Goal: Information Seeking & Learning: Find specific fact

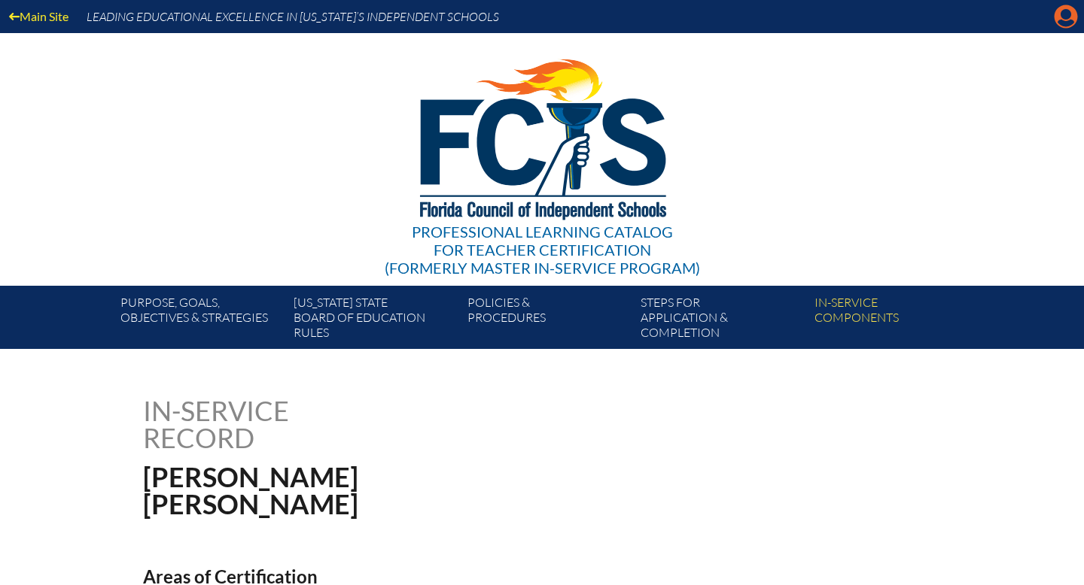
click at [1058, 17] on icon at bounding box center [1065, 16] width 23 height 23
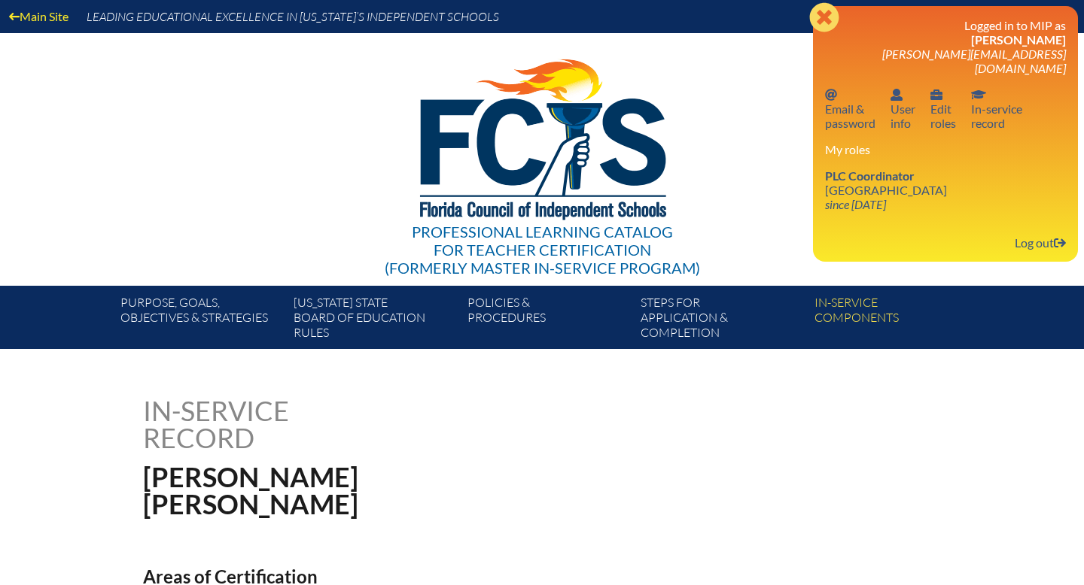
click at [818, 21] on icon "Close" at bounding box center [824, 17] width 30 height 30
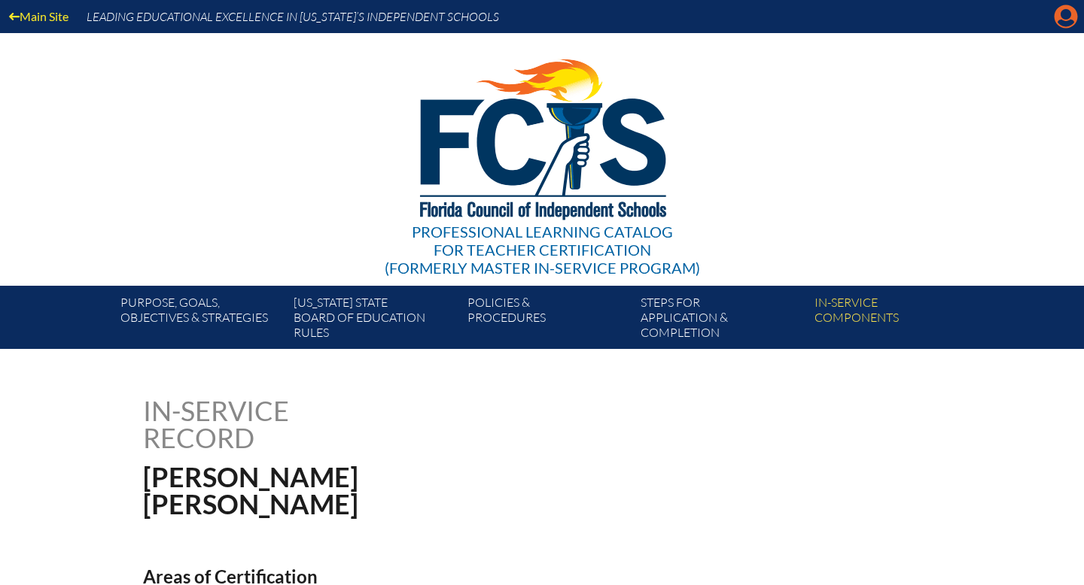
click at [1074, 14] on icon at bounding box center [1065, 16] width 23 height 23
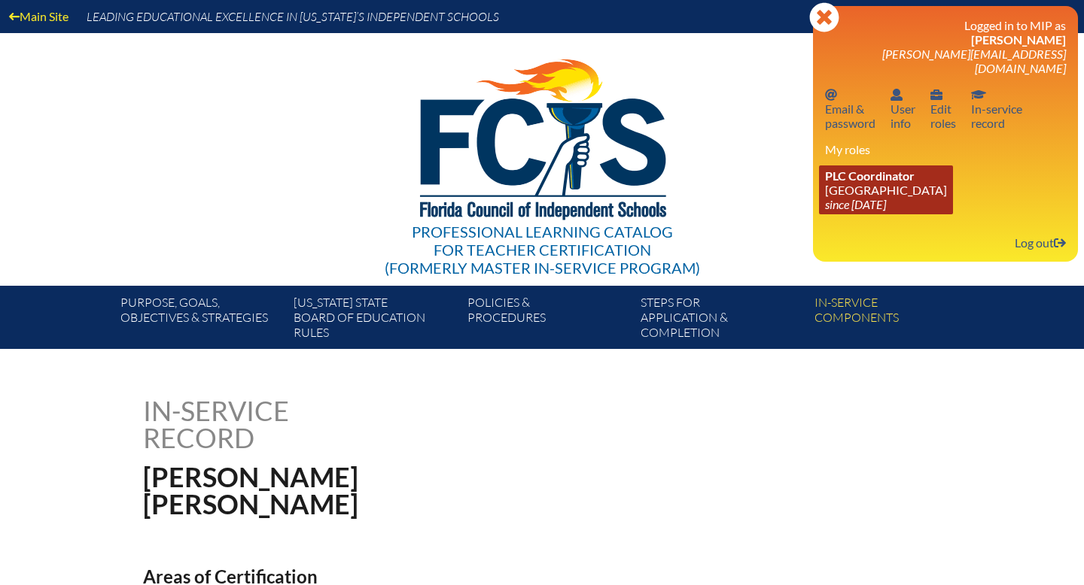
click at [874, 197] on icon "since [DATE]" at bounding box center [855, 204] width 61 height 14
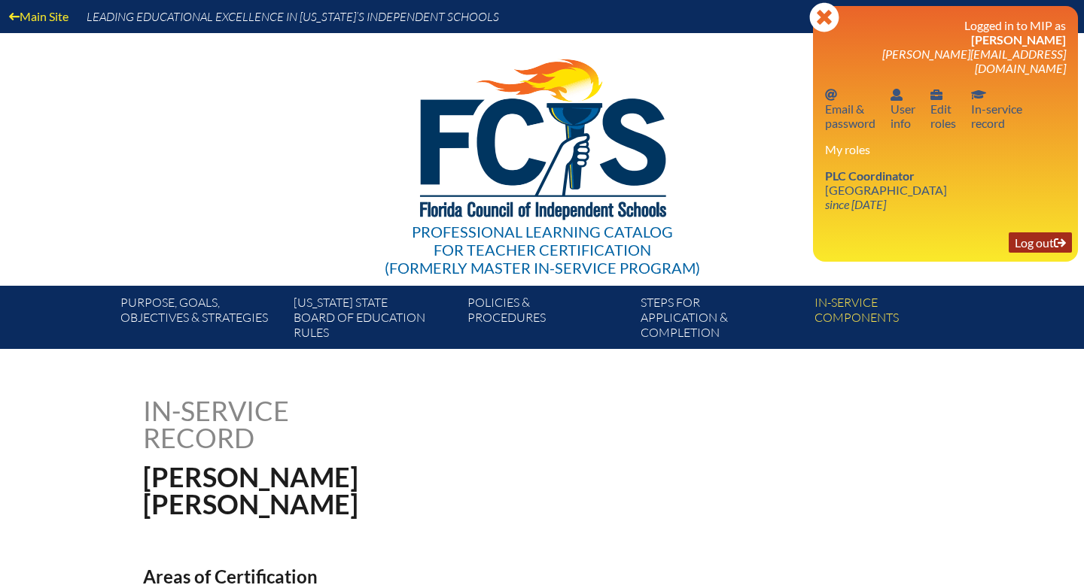
click at [1031, 235] on link "Log out Log out" at bounding box center [1039, 243] width 63 height 20
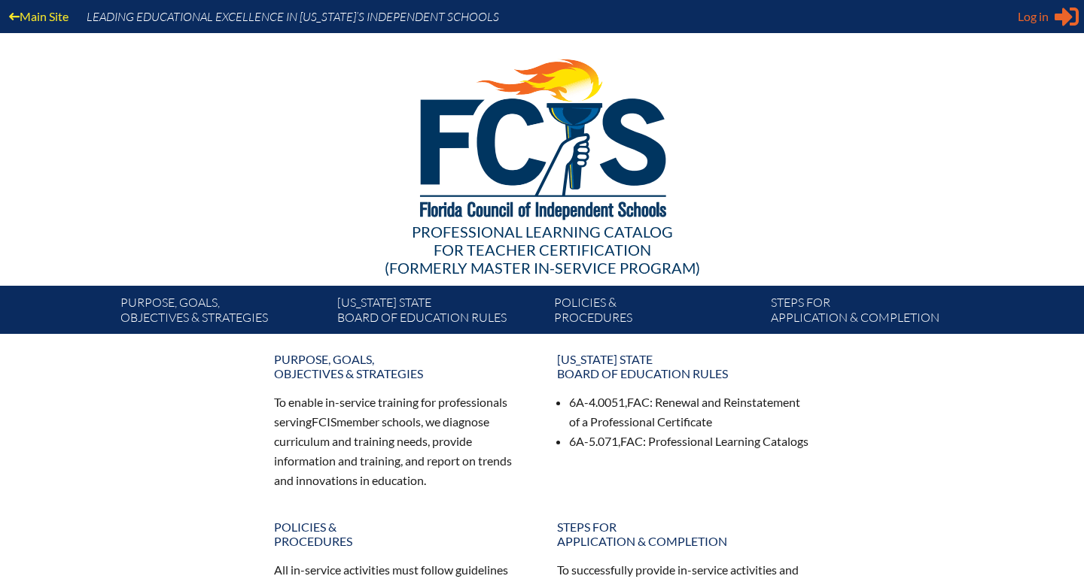
type input "[PERSON_NAME][EMAIL_ADDRESS][DOMAIN_NAME]"
click at [1035, 20] on span "Log in" at bounding box center [1032, 17] width 31 height 18
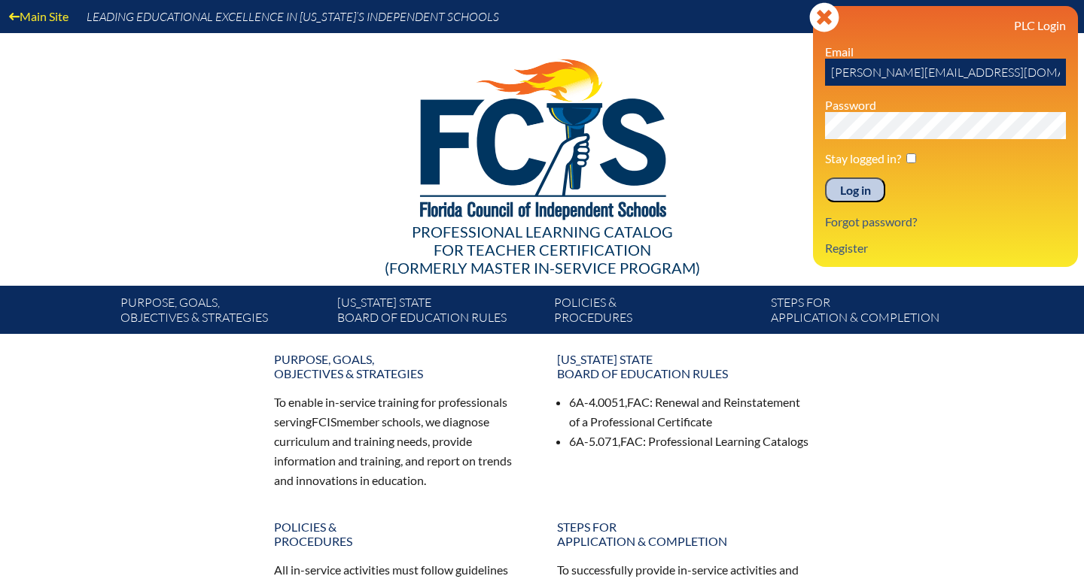
click at [845, 200] on input "Log in" at bounding box center [855, 191] width 60 height 26
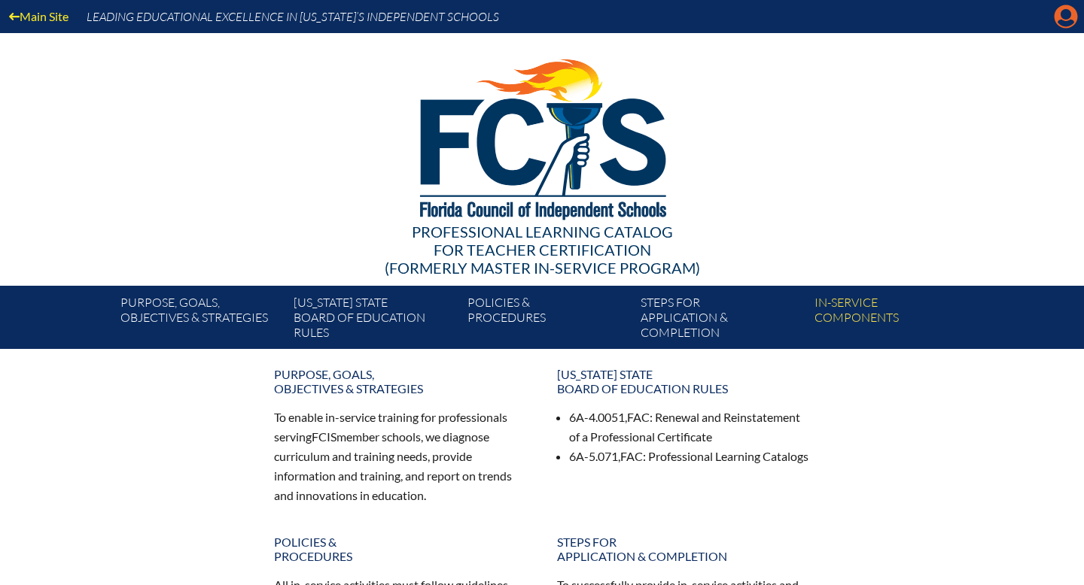
click at [1059, 23] on icon "Manage account" at bounding box center [1065, 17] width 24 height 24
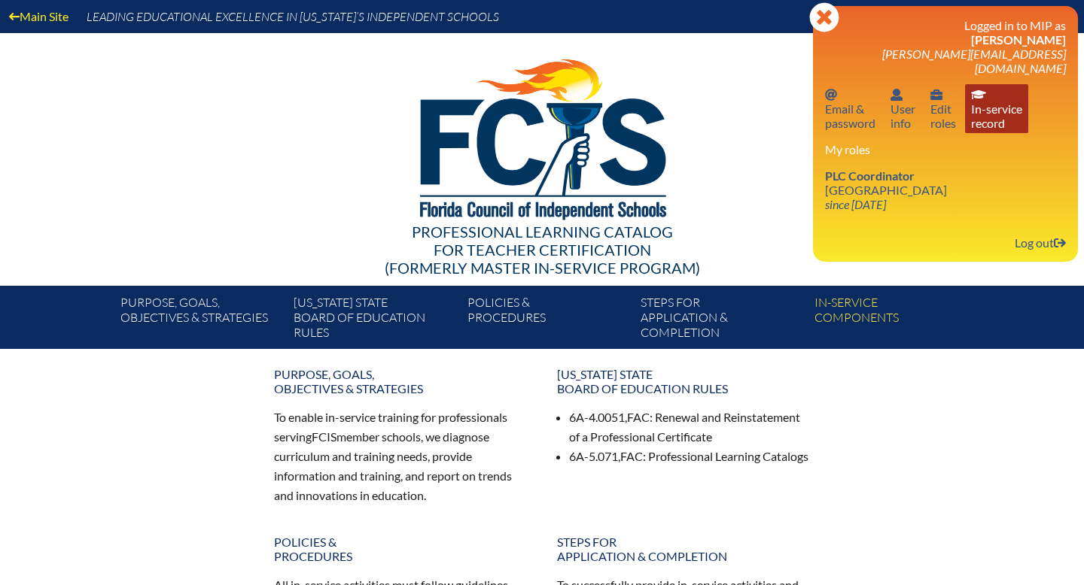
click at [988, 112] on link "In-service record In-service record" at bounding box center [996, 108] width 63 height 49
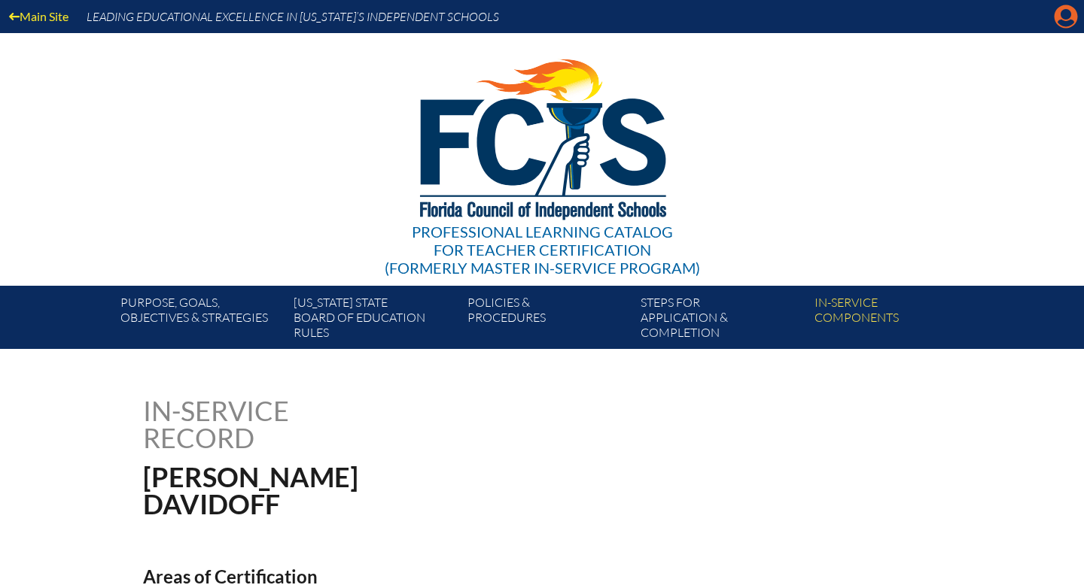
click at [1060, 21] on icon "Manage account" at bounding box center [1065, 17] width 24 height 24
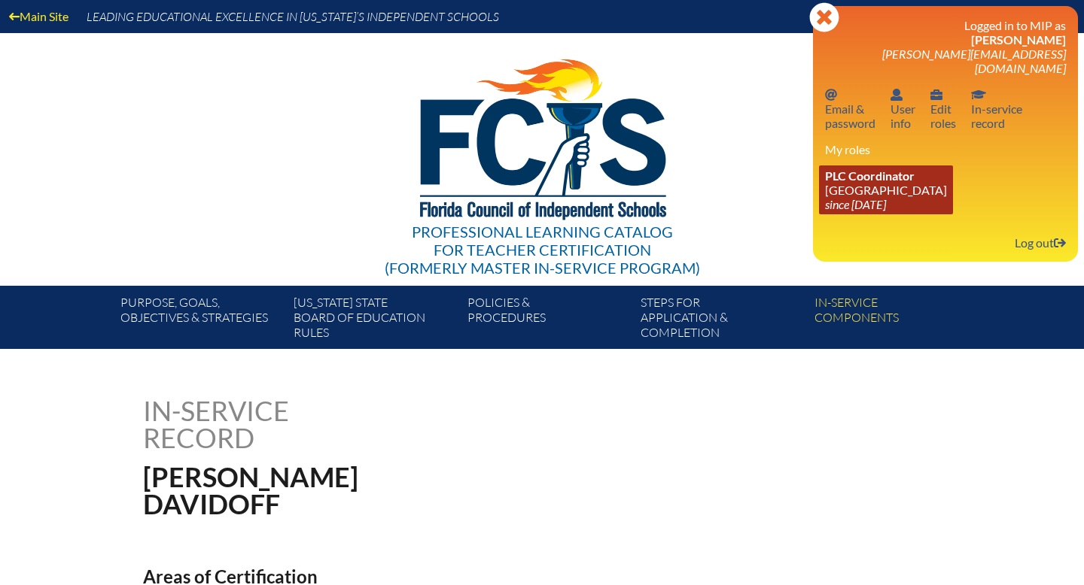
click at [886, 197] on icon "since [DATE]" at bounding box center [855, 204] width 61 height 14
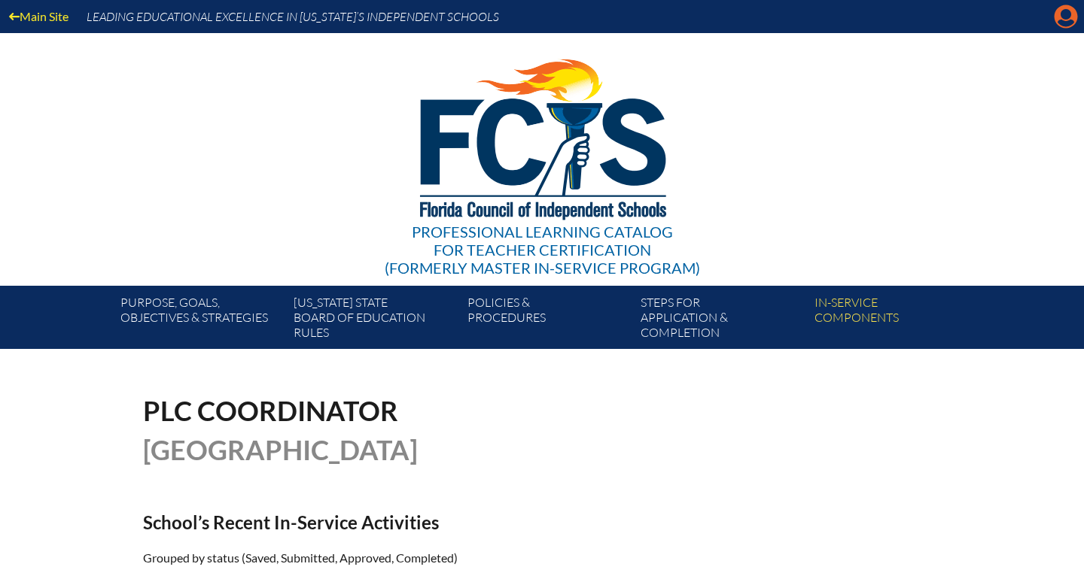
click at [1064, 20] on icon at bounding box center [1065, 16] width 23 height 23
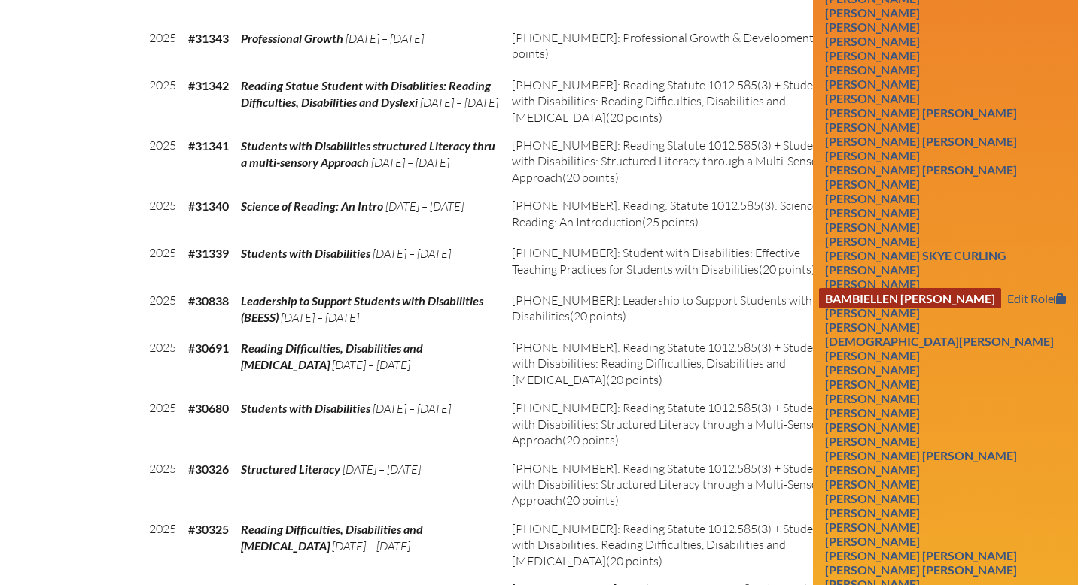
scroll to position [813, 0]
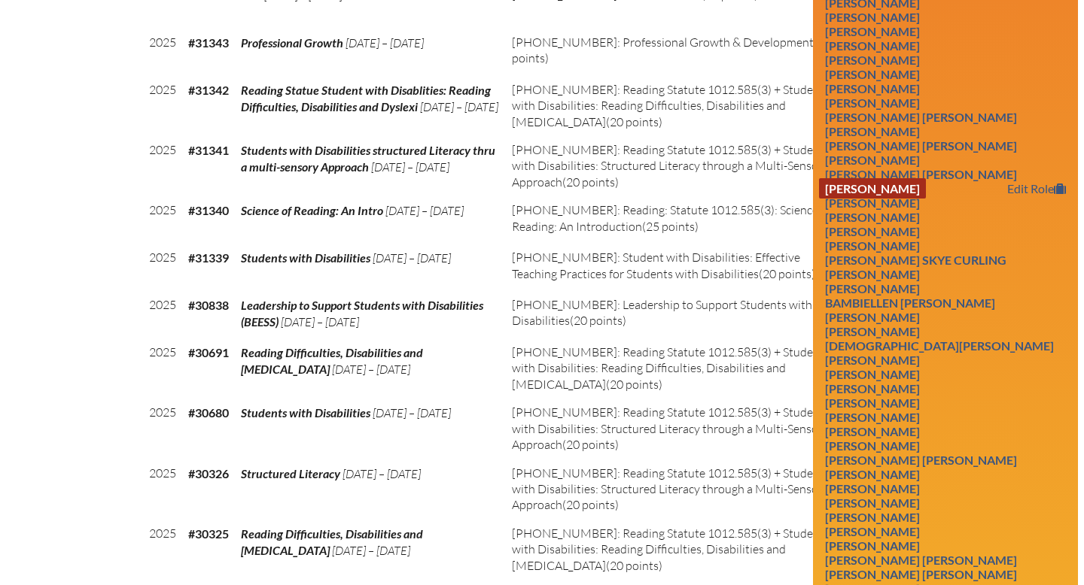
click at [873, 196] on link "Andrew Cooper" at bounding box center [872, 188] width 107 height 20
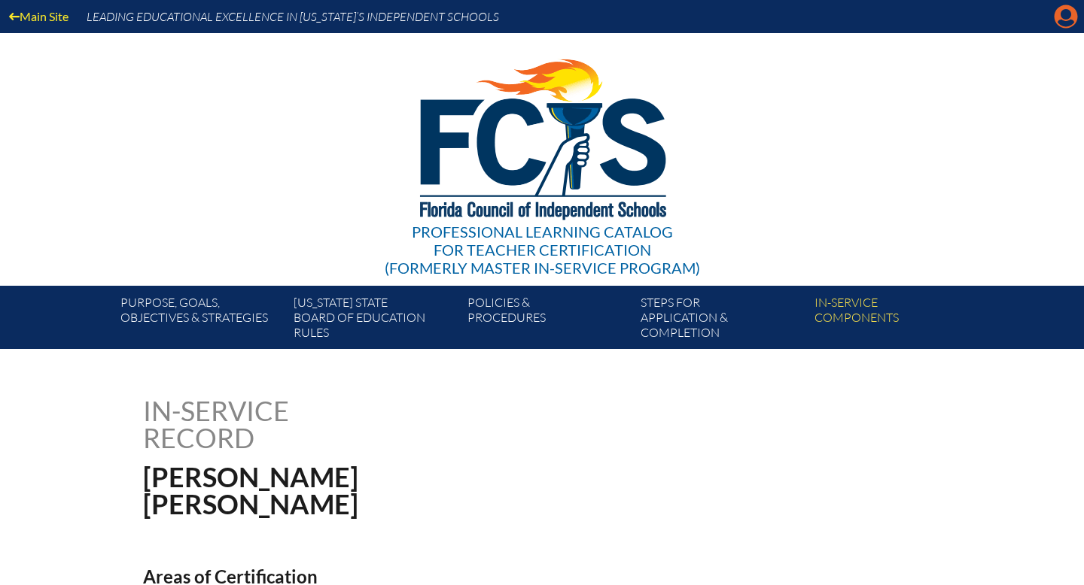
click at [1057, 27] on icon "Manage account" at bounding box center [1065, 17] width 24 height 24
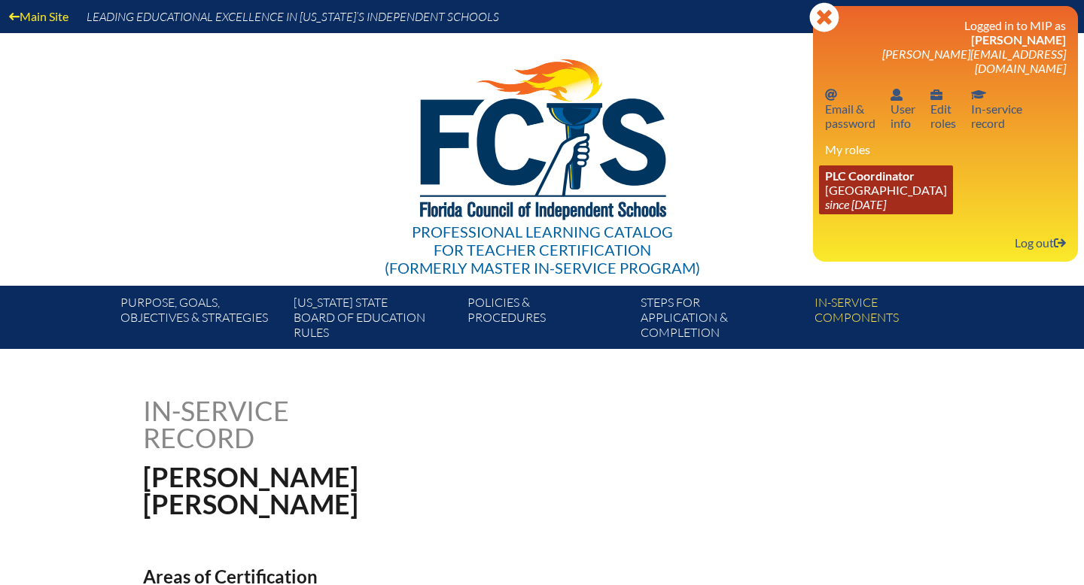
click at [886, 197] on icon "since [DATE]" at bounding box center [855, 204] width 61 height 14
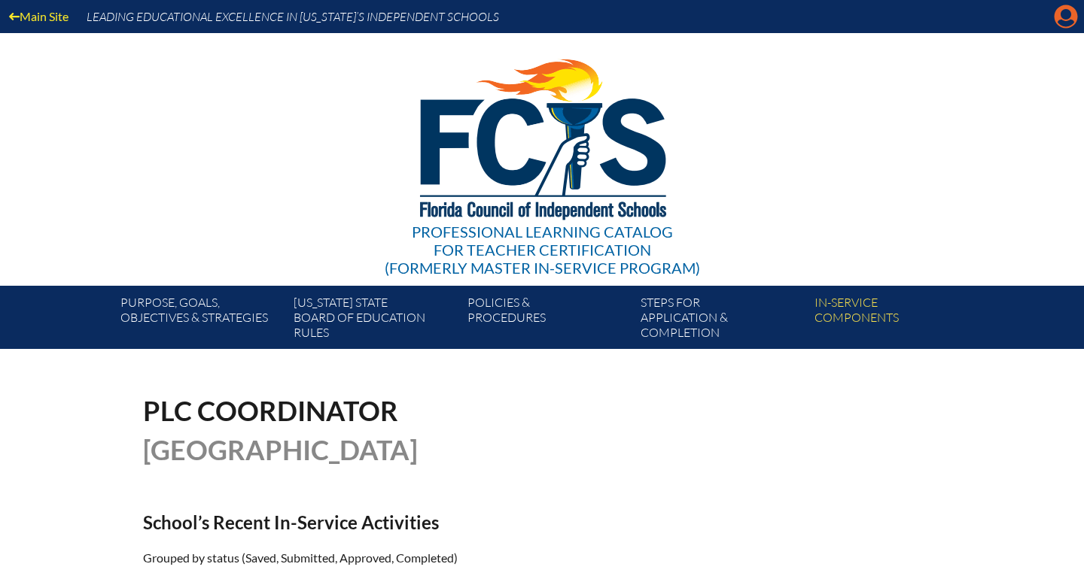
click at [1068, 26] on icon at bounding box center [1065, 16] width 23 height 23
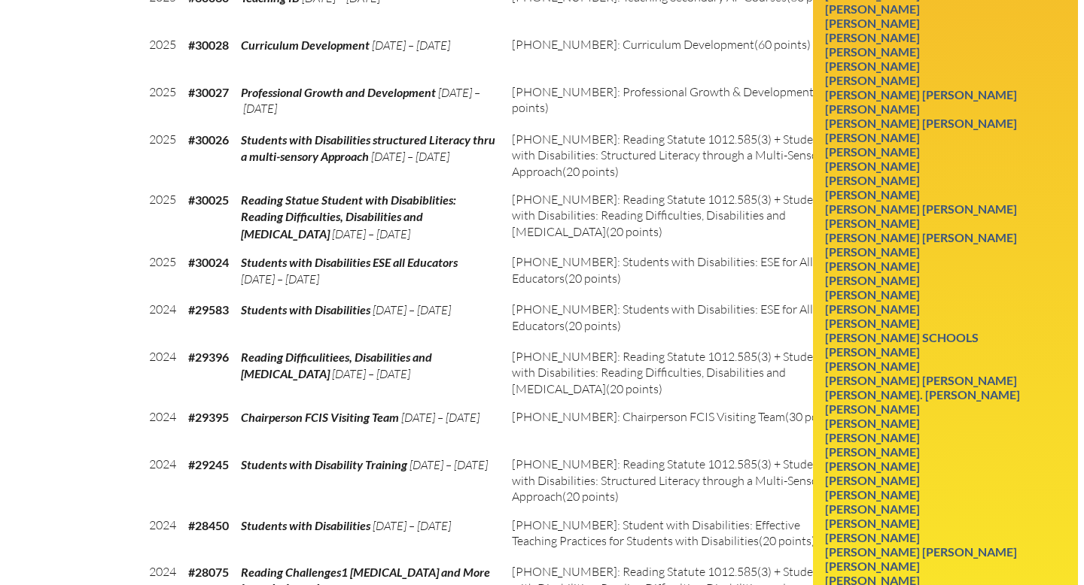
scroll to position [1813, 0]
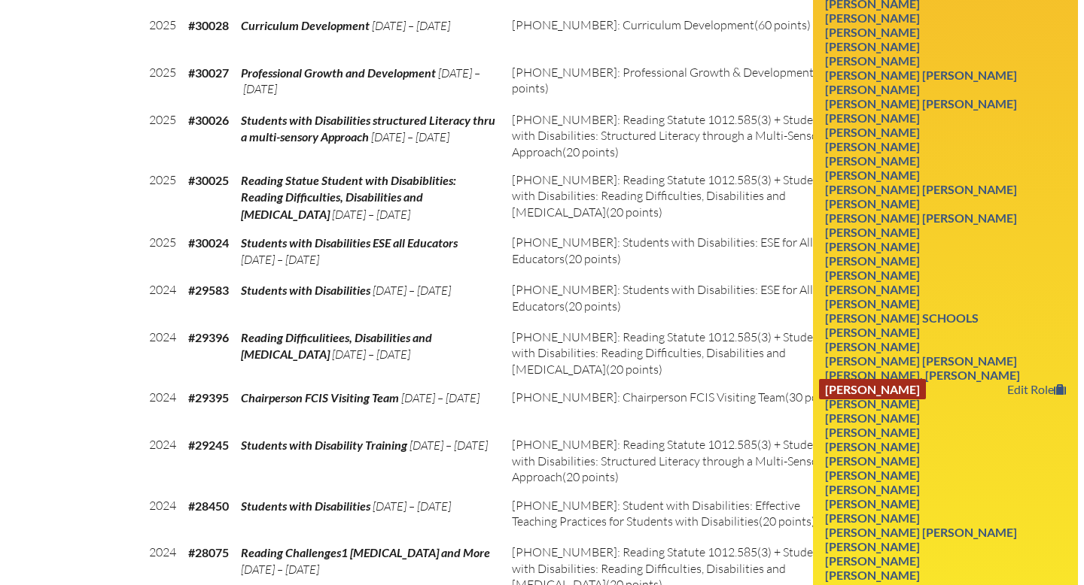
click at [893, 400] on link "[PERSON_NAME]" at bounding box center [872, 389] width 107 height 20
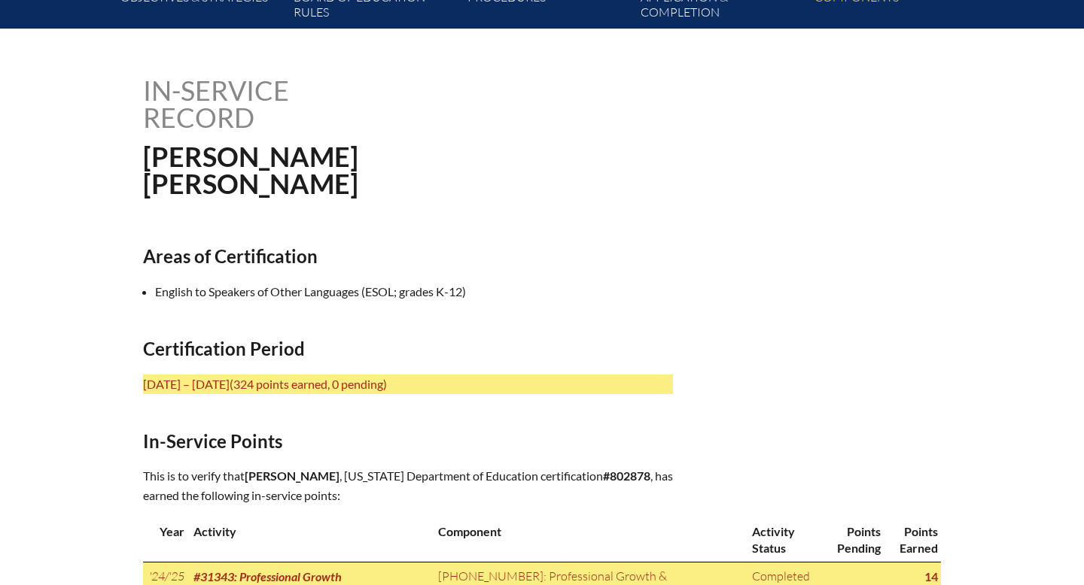
scroll to position [321, 0]
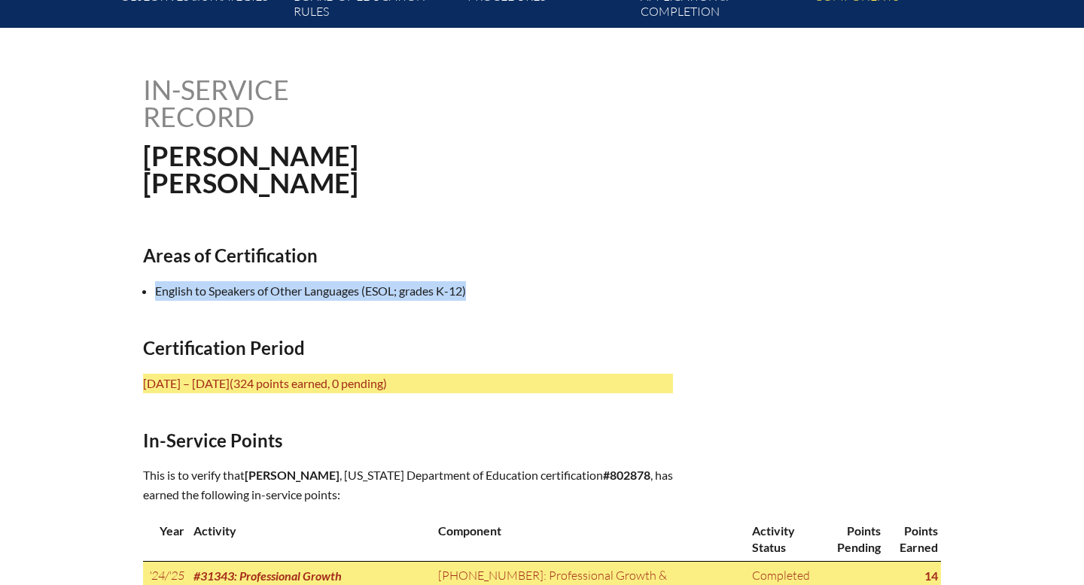
drag, startPoint x: 474, startPoint y: 290, endPoint x: 288, endPoint y: 275, distance: 186.5
click at [619, 496] on p "This is to verify that [PERSON_NAME] , [US_STATE] Department of Education certi…" at bounding box center [408, 485] width 530 height 39
drag, startPoint x: 664, startPoint y: 475, endPoint x: 623, endPoint y: 479, distance: 40.8
click at [623, 479] on b "#802878" at bounding box center [626, 475] width 47 height 14
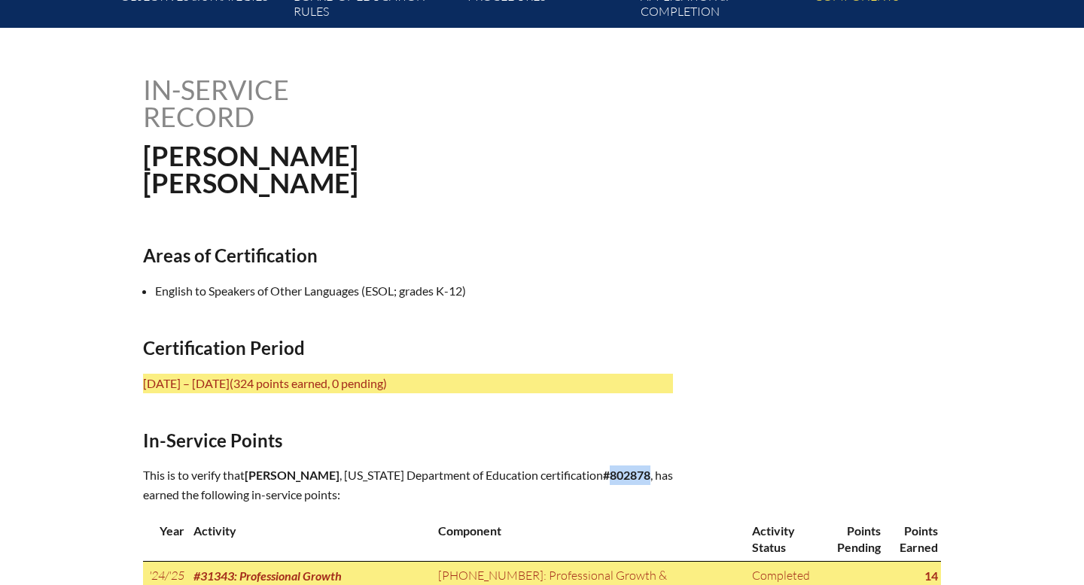
copy b "802878"
